Goal: Transaction & Acquisition: Purchase product/service

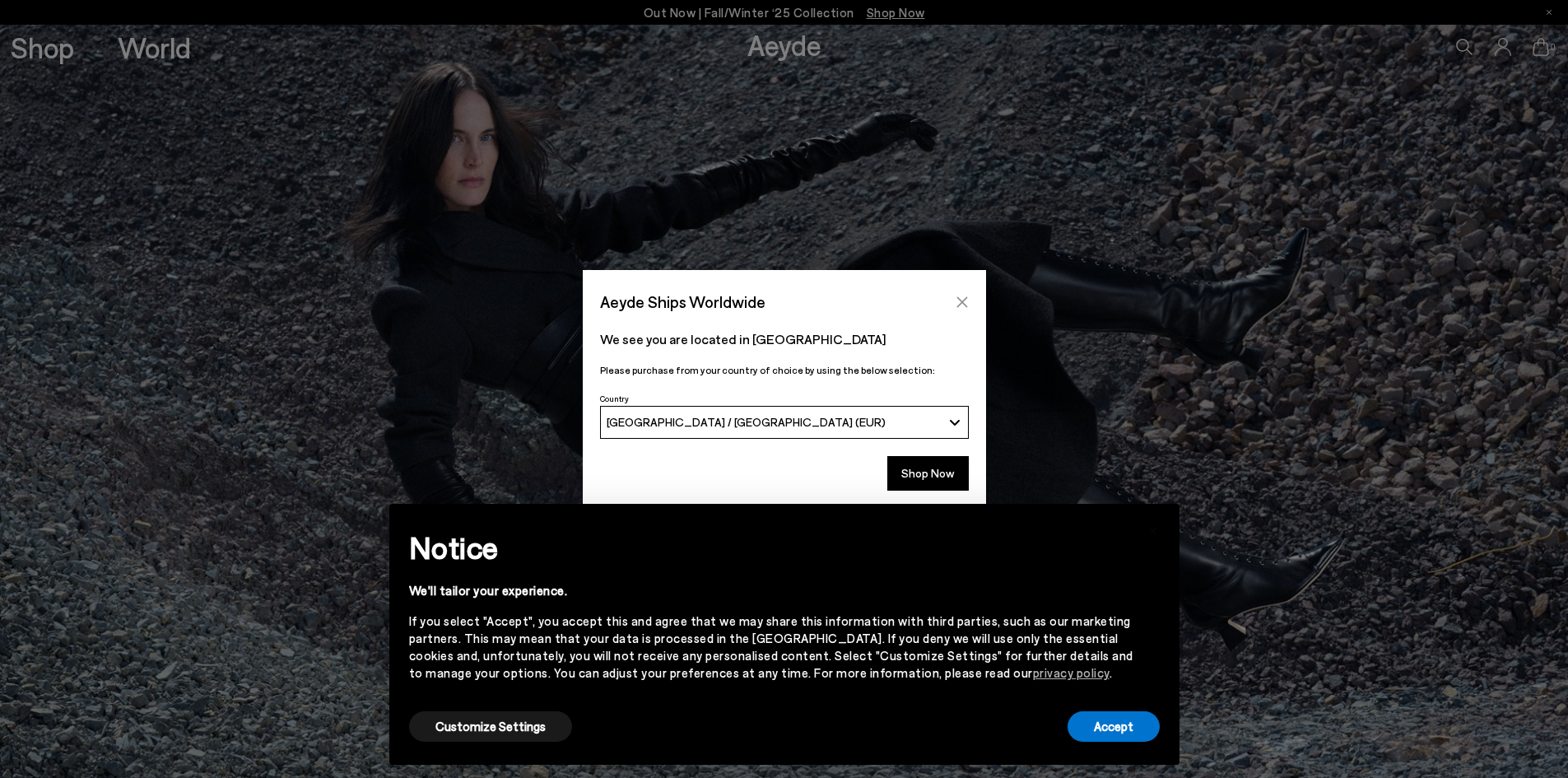
click at [968, 304] on icon "Close" at bounding box center [962, 303] width 13 height 13
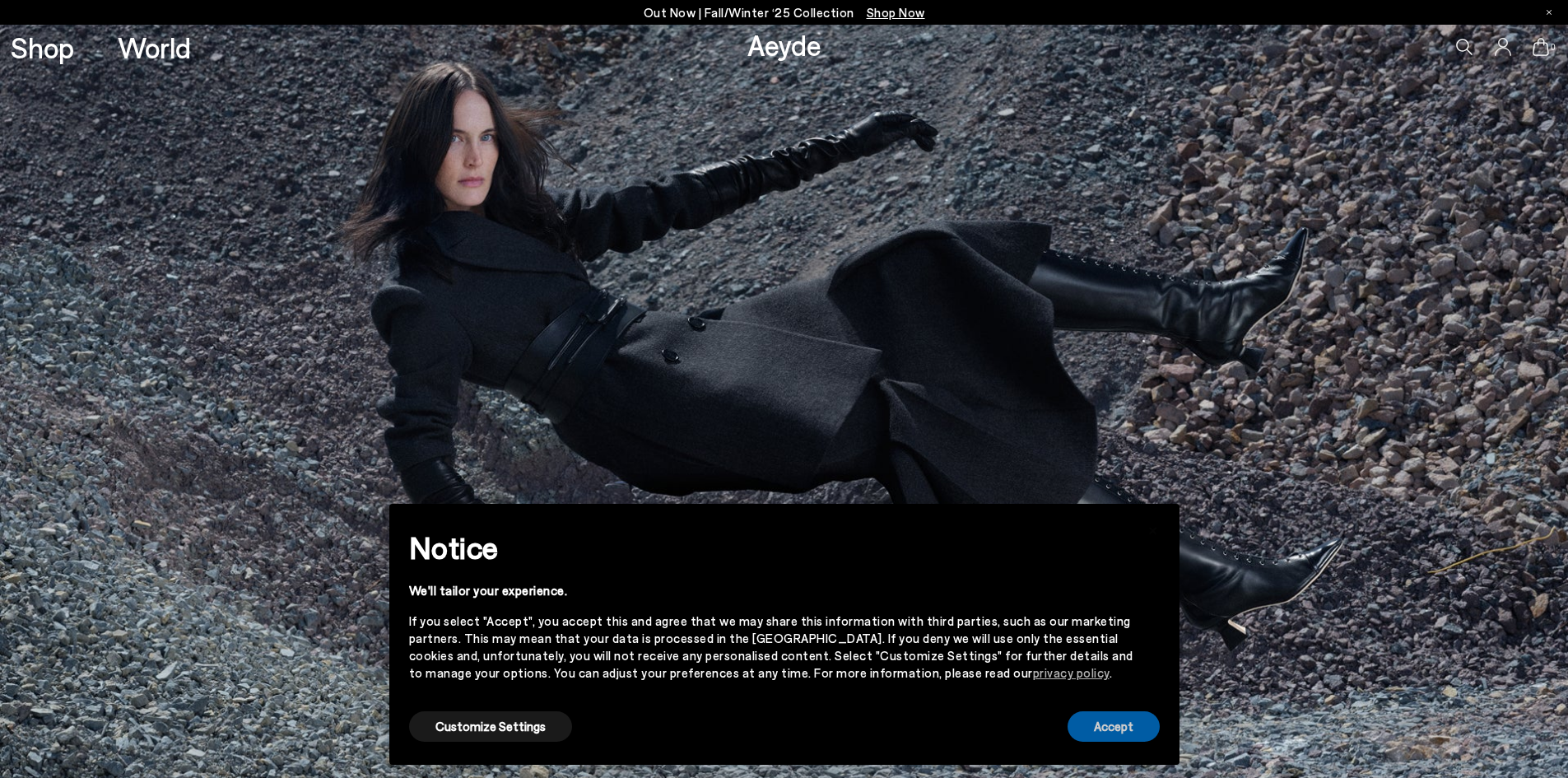
drag, startPoint x: 1104, startPoint y: 733, endPoint x: 1094, endPoint y: 728, distance: 11.2
click at [1104, 732] on button "Accept" at bounding box center [1113, 727] width 92 height 30
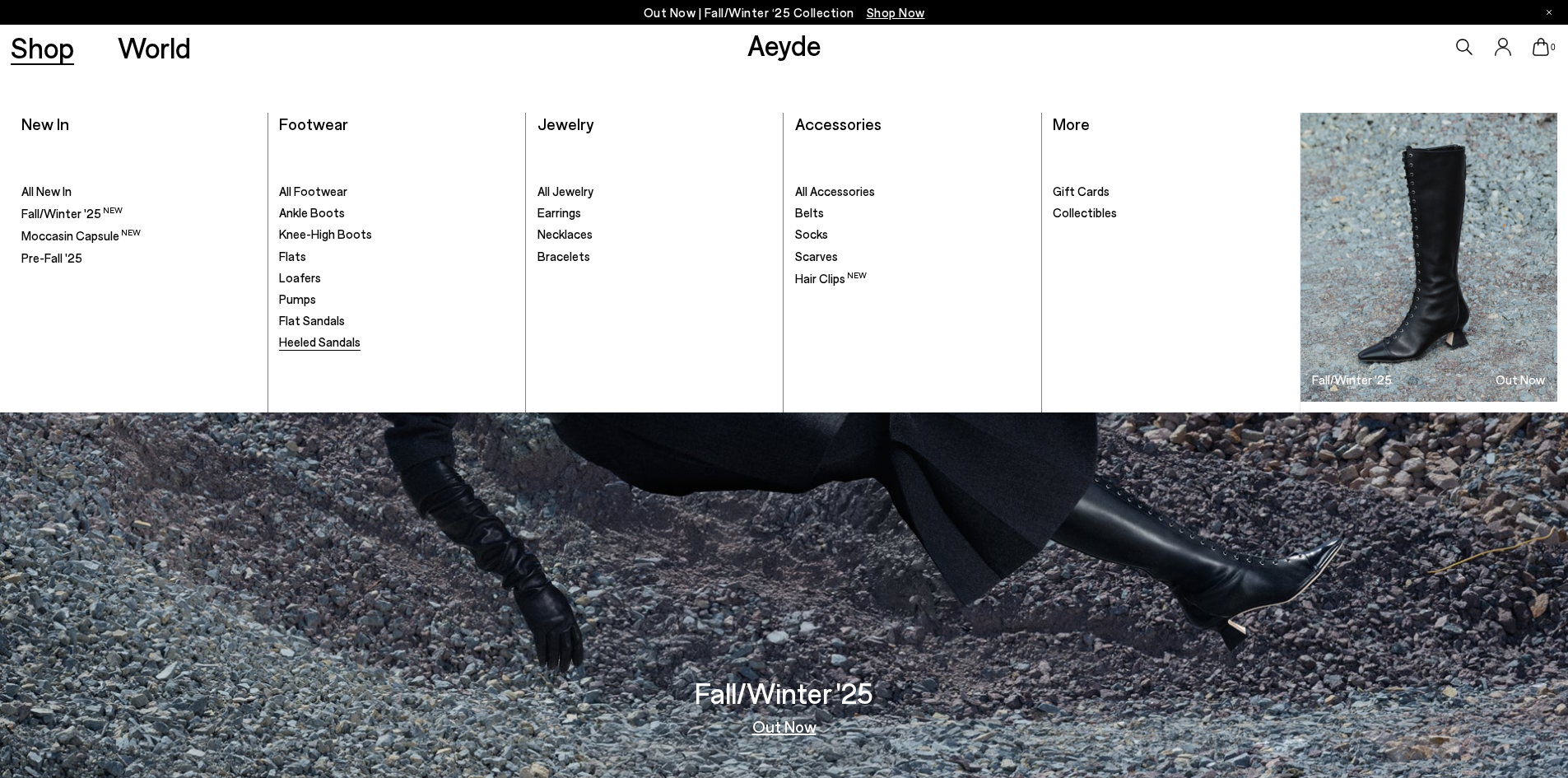
click at [320, 342] on span "Heeled Sandals" at bounding box center [319, 342] width 82 height 15
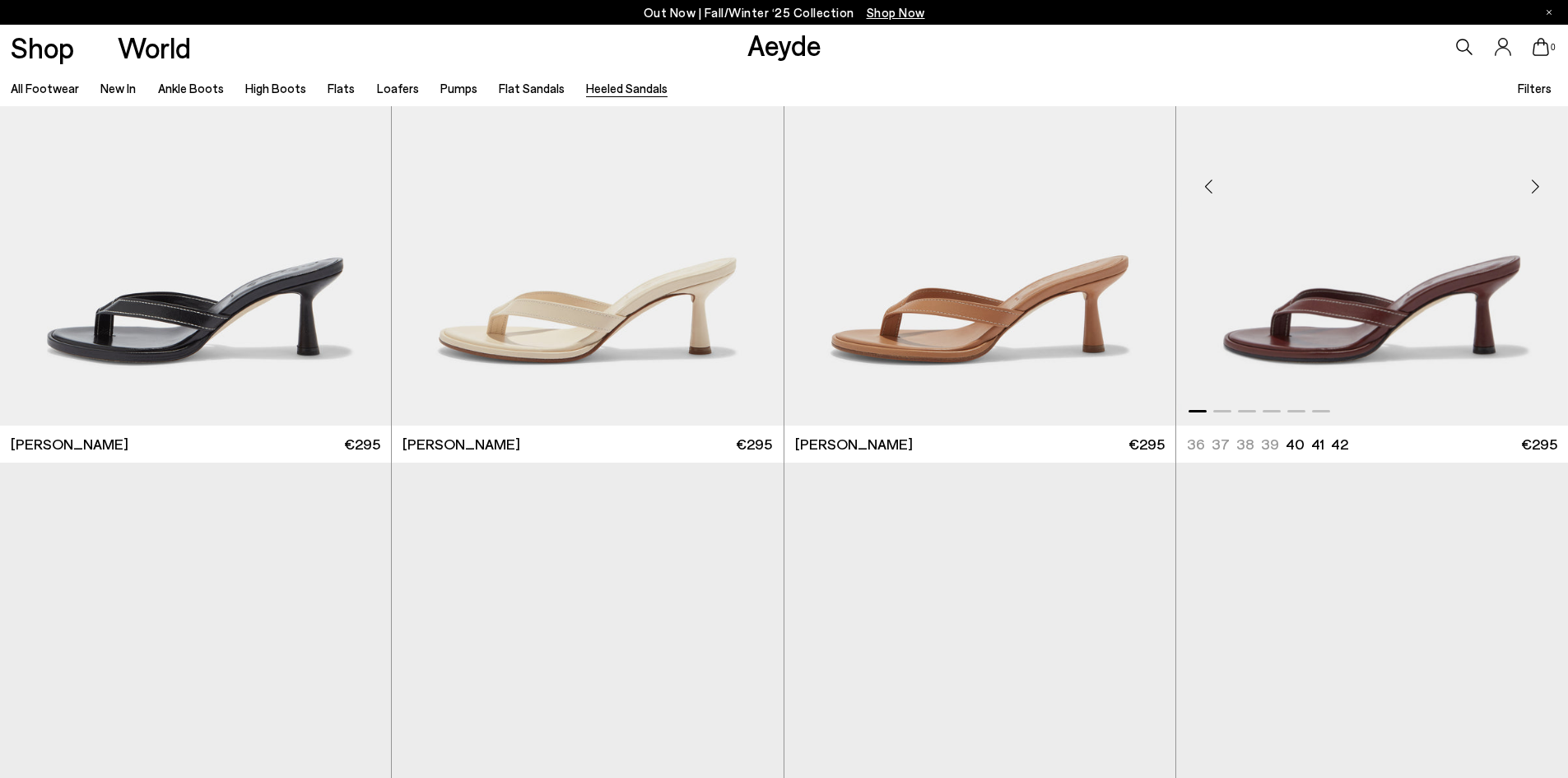
scroll to position [412, 0]
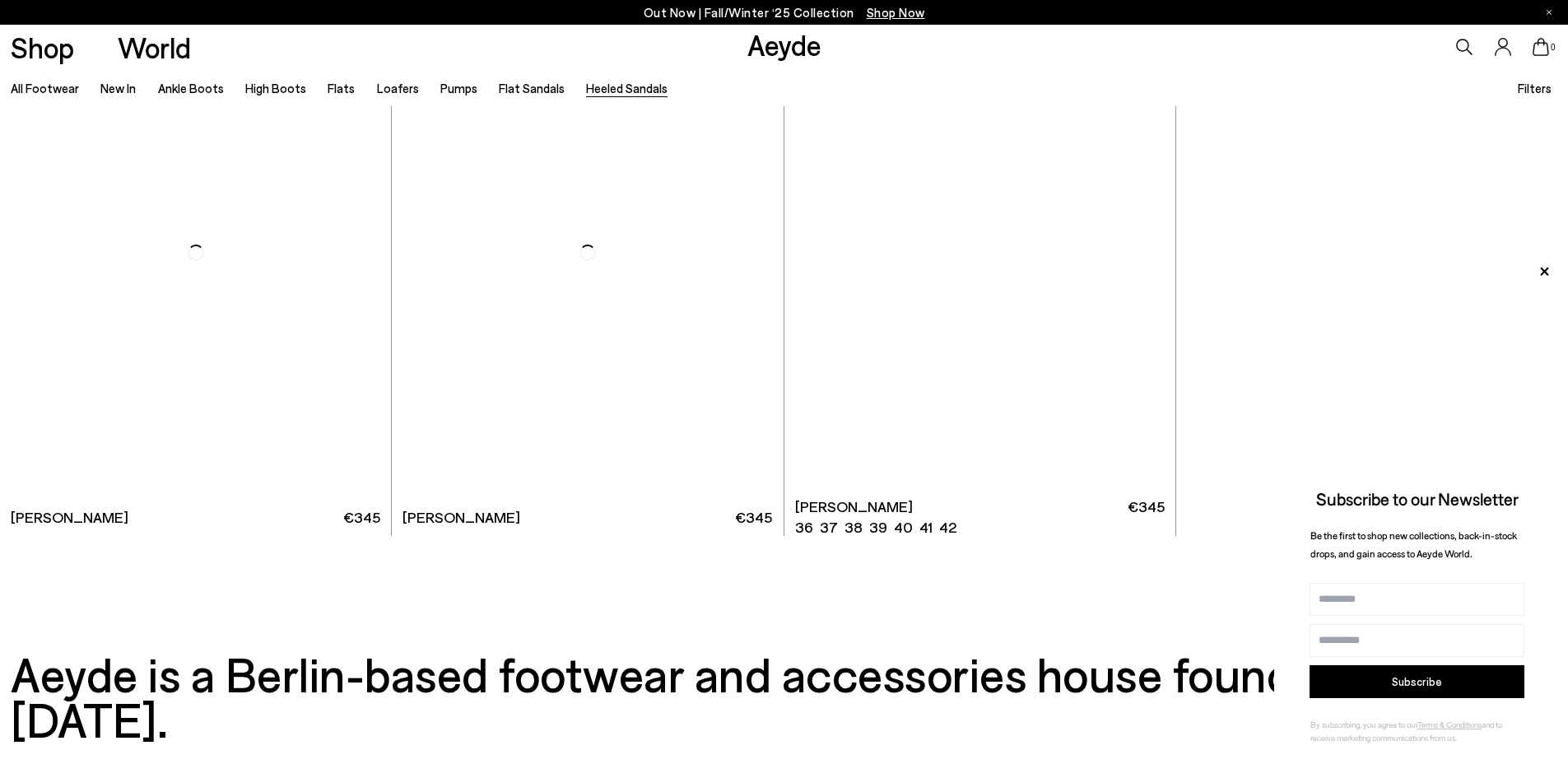
scroll to position [5238, 0]
